Goal: Check status: Check status

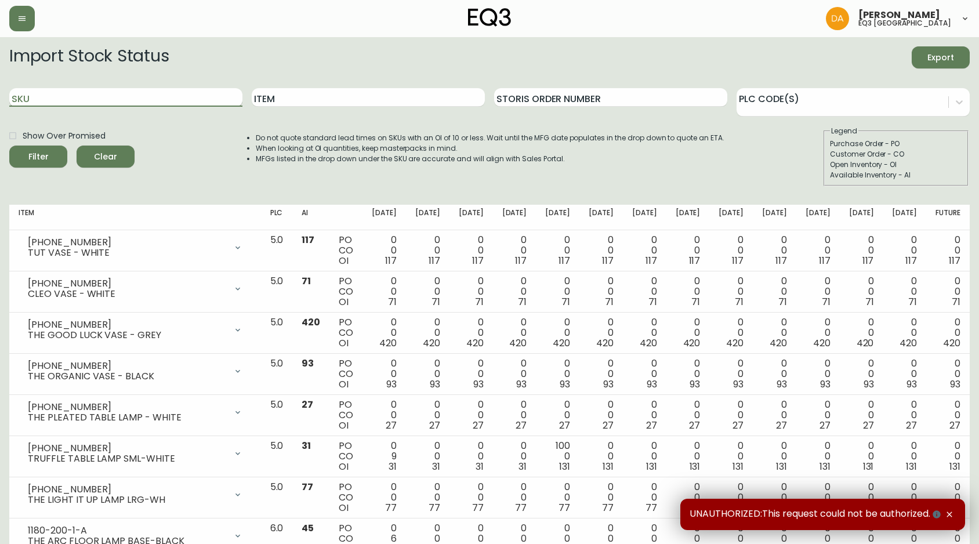
click at [131, 98] on input "SKU" at bounding box center [125, 97] width 233 height 19
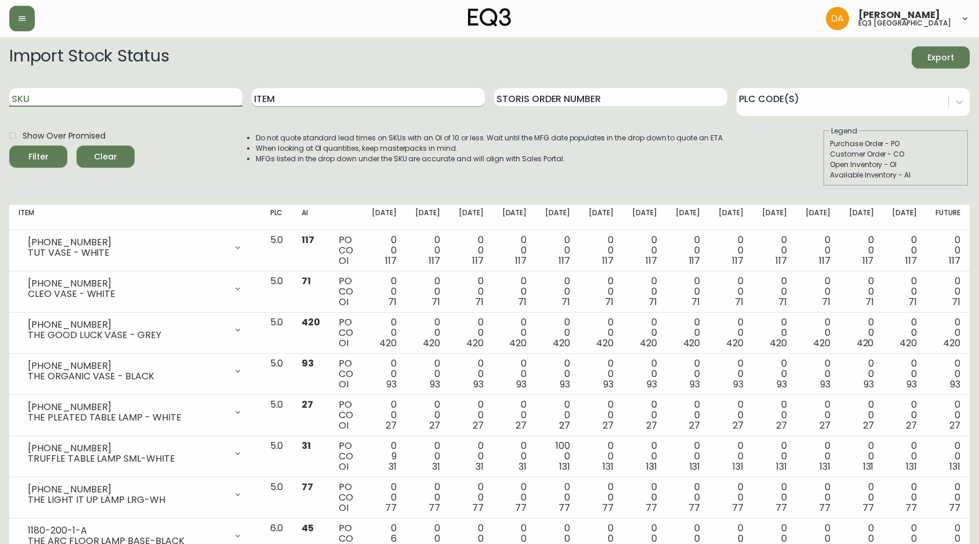
click at [291, 96] on input "Item" at bounding box center [368, 97] width 233 height 19
type input "A"
type input "ALFI"
click at [9, 146] on button "Filter" at bounding box center [38, 157] width 58 height 22
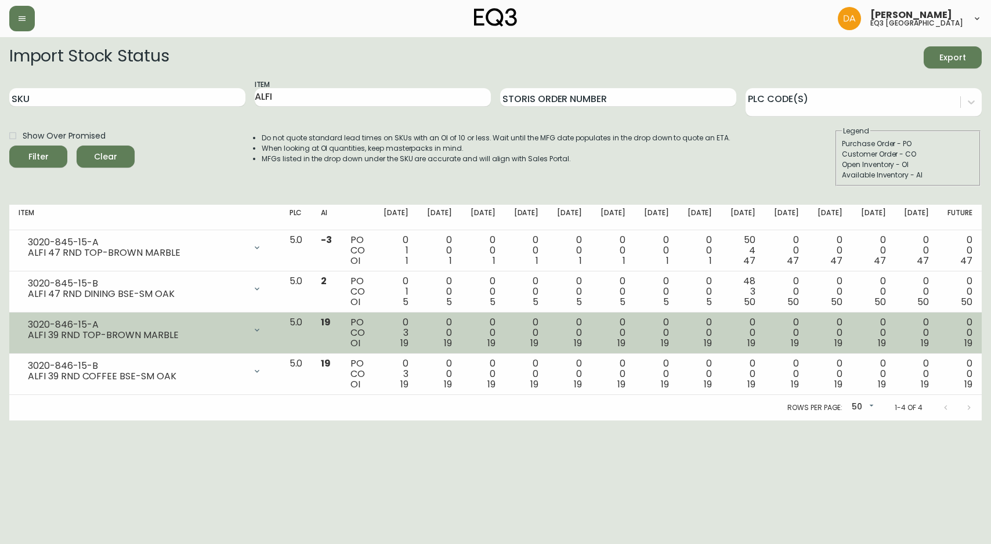
click at [256, 342] on div "3020-846-15-A ALFI 39 RND TOP-BROWN MARBLE" at bounding box center [145, 330] width 252 height 26
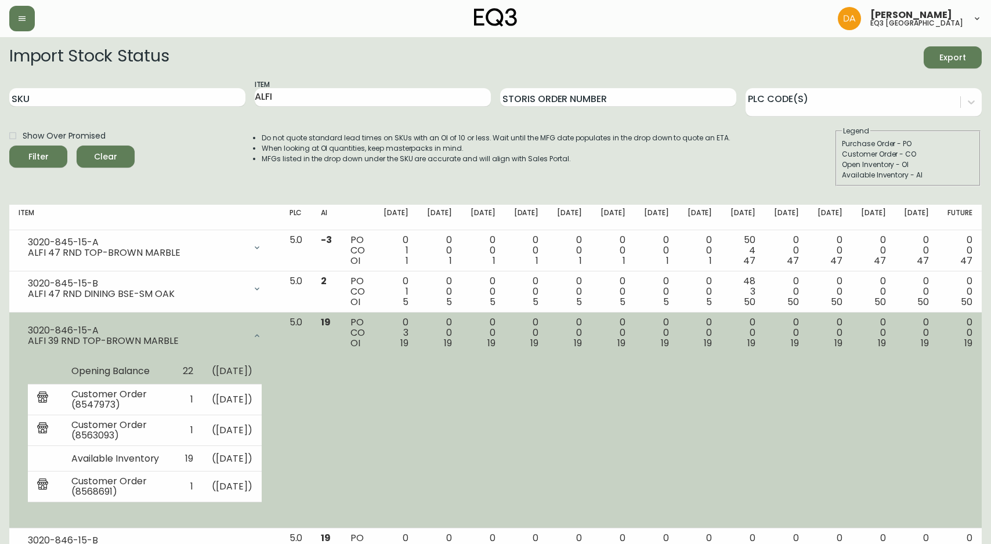
click at [262, 367] on td "( [DATE] )" at bounding box center [231, 372] width 59 height 26
